Goal: Task Accomplishment & Management: Use online tool/utility

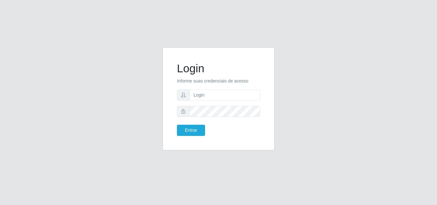
click at [221, 94] on input "text" at bounding box center [224, 95] width 71 height 11
type input "[EMAIL_ADDRESS][DOMAIN_NAME]"
click at [199, 132] on button "Entrar" at bounding box center [191, 130] width 28 height 11
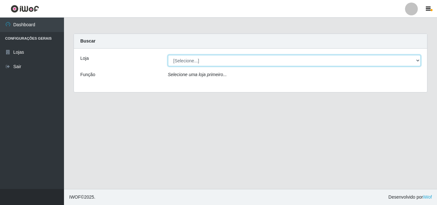
click at [418, 57] on select "[Selecione...] Corte Fácil - Unidade Emaús" at bounding box center [294, 60] width 253 height 11
select select "201"
click at [168, 55] on select "[Selecione...] Corte Fácil - Unidade Emaús" at bounding box center [294, 60] width 253 height 11
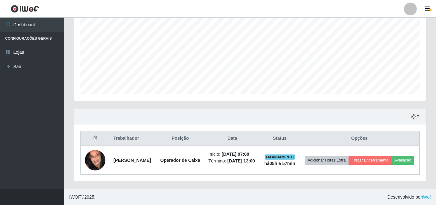
scroll to position [133, 352]
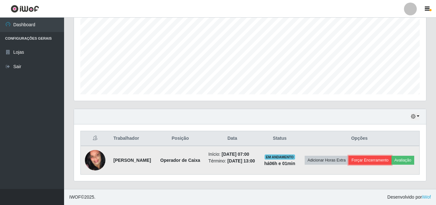
click at [380, 156] on button "Forçar Encerramento" at bounding box center [369, 160] width 43 height 9
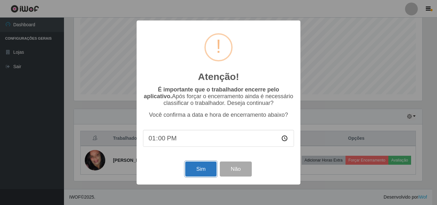
click at [204, 168] on button "Sim" at bounding box center [200, 169] width 31 height 15
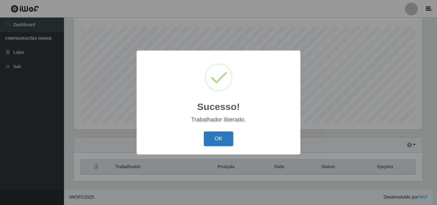
click at [223, 142] on button "OK" at bounding box center [219, 139] width 30 height 15
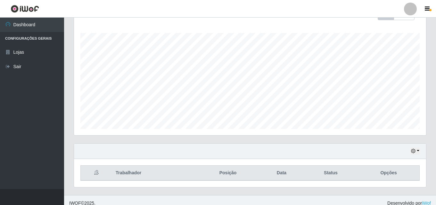
scroll to position [106, 0]
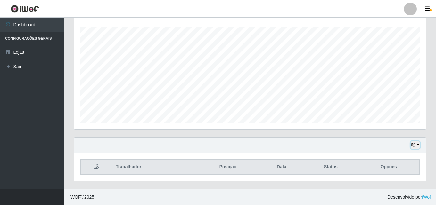
click at [415, 147] on icon "button" at bounding box center [413, 145] width 4 height 4
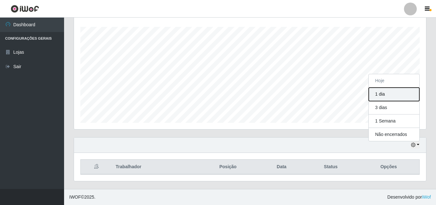
click at [388, 94] on button "1 dia" at bounding box center [393, 94] width 51 height 13
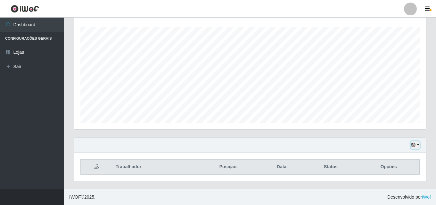
click at [412, 147] on icon "button" at bounding box center [413, 145] width 4 height 4
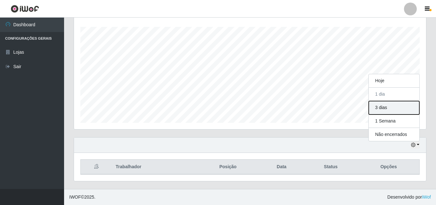
click at [384, 107] on button "3 dias" at bounding box center [393, 107] width 51 height 13
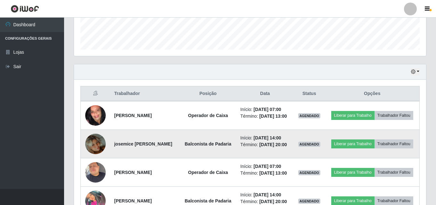
scroll to position [175, 0]
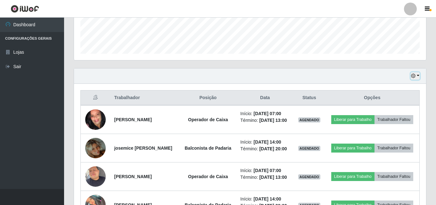
click at [417, 77] on button "button" at bounding box center [414, 75] width 9 height 7
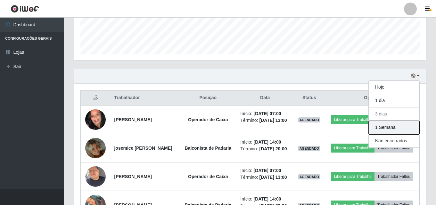
click at [392, 132] on button "1 Semana" at bounding box center [393, 127] width 51 height 13
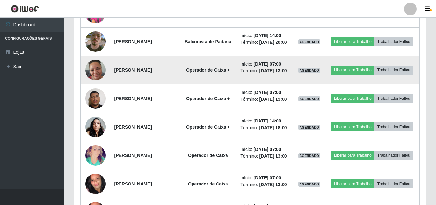
scroll to position [335, 0]
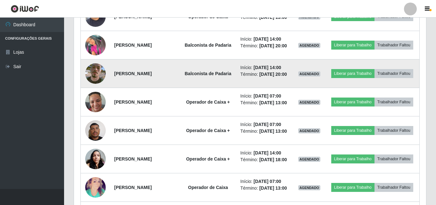
click at [93, 92] on img at bounding box center [95, 73] width 20 height 36
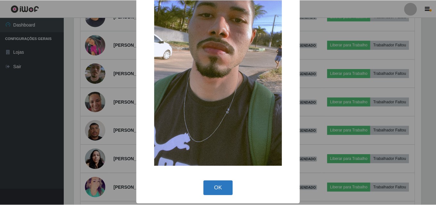
scroll to position [78, 0]
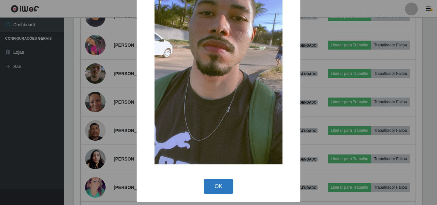
click at [212, 185] on button "OK" at bounding box center [219, 186] width 30 height 15
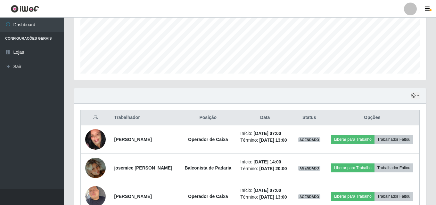
scroll to position [143, 0]
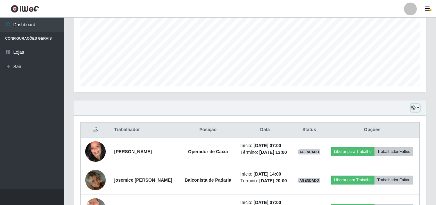
click at [412, 109] on icon "button" at bounding box center [413, 108] width 4 height 4
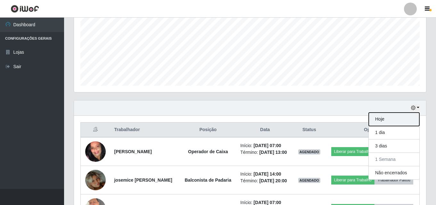
click at [393, 121] on button "Hoje" at bounding box center [393, 119] width 51 height 13
